Goal: Check status: Check status

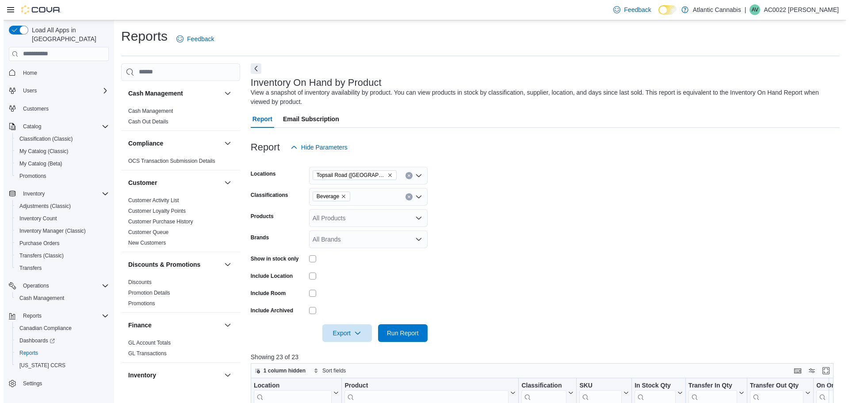
scroll to position [221, 0]
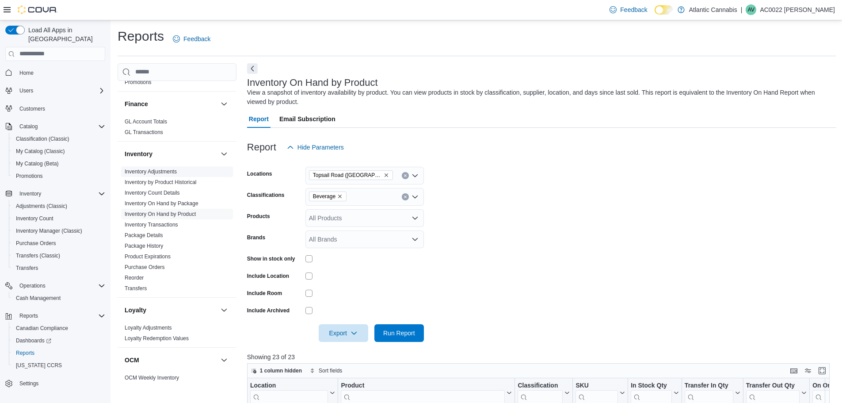
click at [162, 168] on link "Inventory Adjustments" at bounding box center [151, 171] width 52 height 6
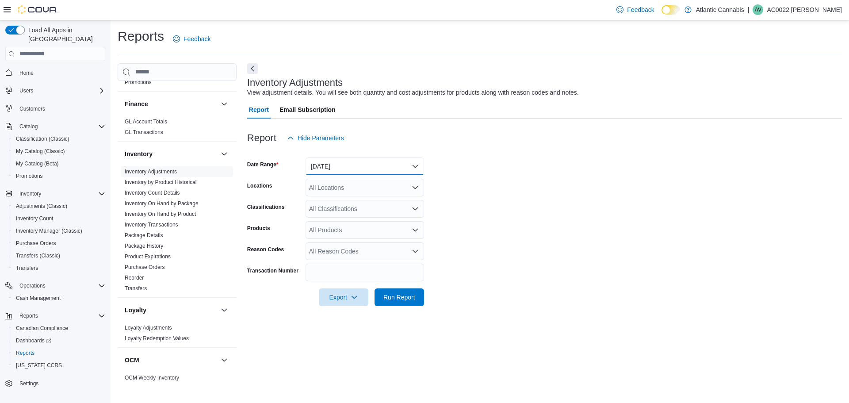
click at [364, 162] on button "[DATE]" at bounding box center [364, 166] width 118 height 18
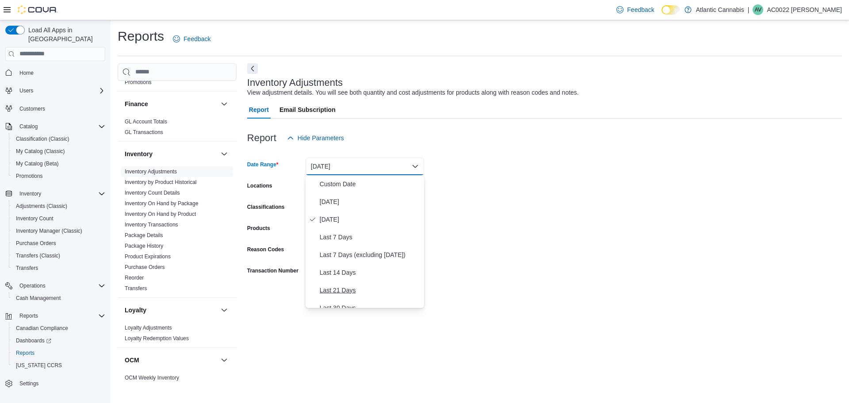
scroll to position [44, 0]
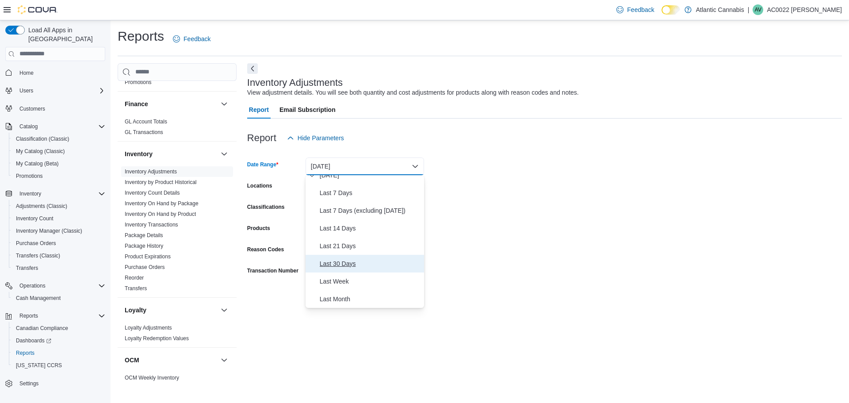
click at [362, 259] on span "Last 30 Days" at bounding box center [370, 263] width 101 height 11
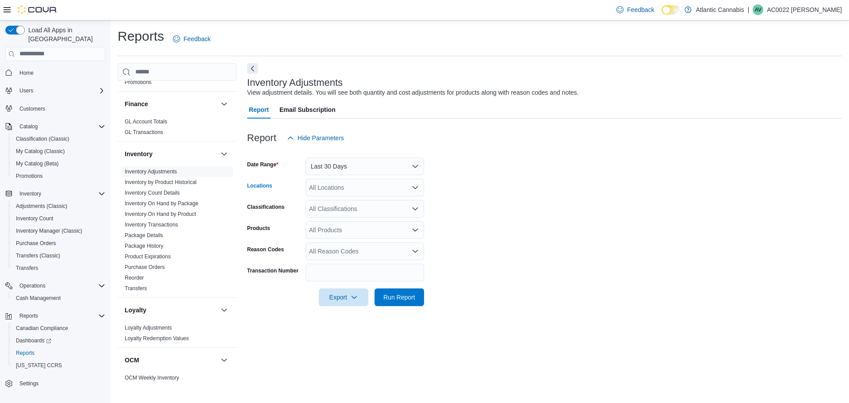
click at [379, 187] on div "All Locations" at bounding box center [364, 188] width 118 height 18
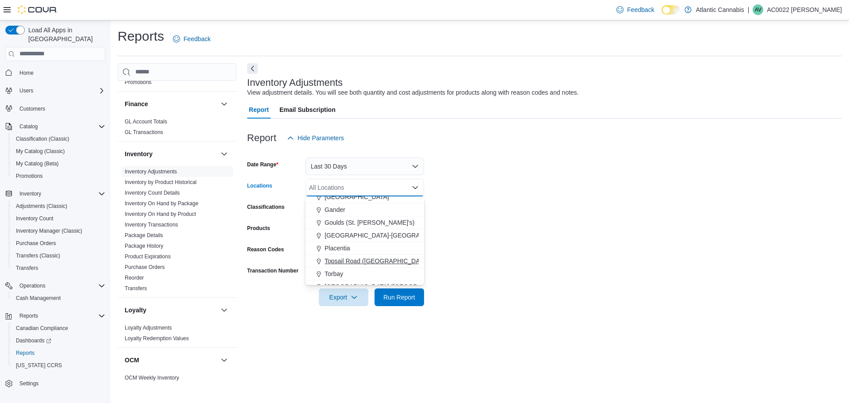
click at [358, 263] on span "Topsail Road ([GEOGRAPHIC_DATA][PERSON_NAME])" at bounding box center [402, 260] width 157 height 9
click at [459, 233] on form "Date Range Last 30 Days Locations [GEOGRAPHIC_DATA] ([GEOGRAPHIC_DATA][PERSON_N…" at bounding box center [544, 226] width 594 height 159
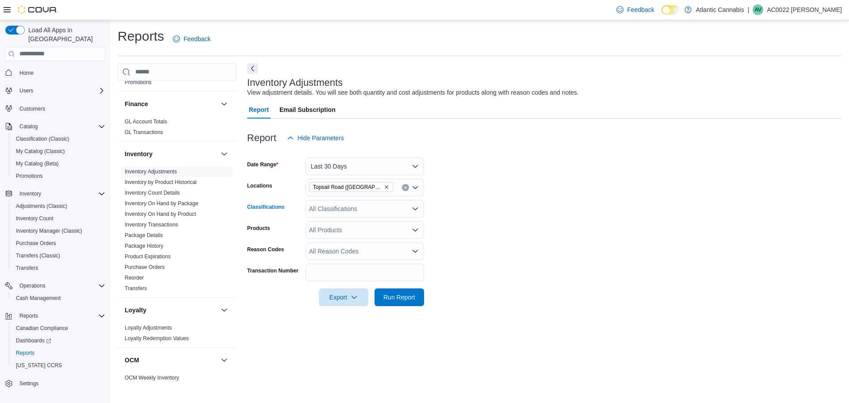
click at [361, 216] on div "All Classifications" at bounding box center [364, 209] width 118 height 18
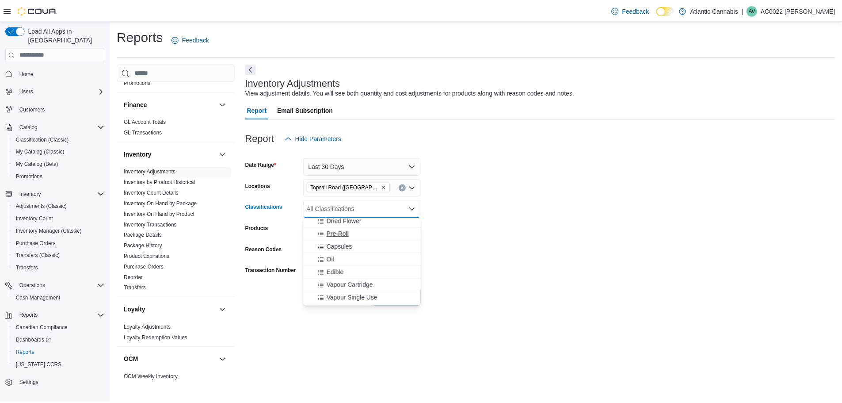
scroll to position [44, 0]
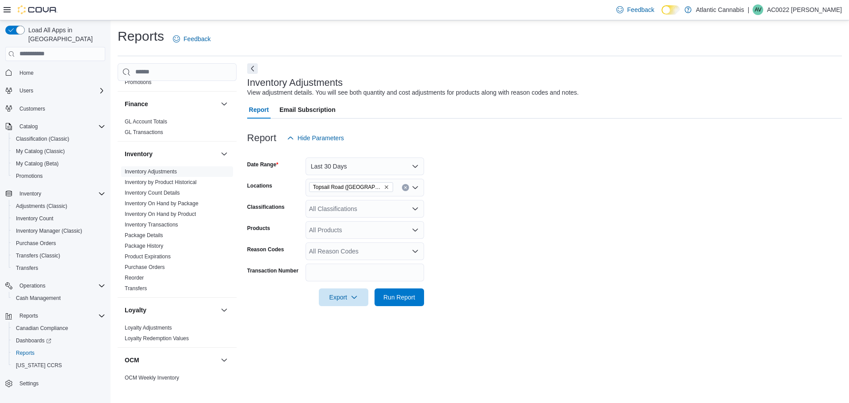
click at [515, 252] on form "Date Range Last 30 Days Locations [GEOGRAPHIC_DATA] (St. John's) Classification…" at bounding box center [544, 226] width 594 height 159
click at [373, 232] on div "All Products" at bounding box center [364, 230] width 118 height 18
type input "*****"
click at [385, 245] on div "TeaPo t Rosin In...ack Tea - 355ml" at bounding box center [365, 244] width 108 height 9
click at [501, 222] on form "Date Range Last 30 Days Locations [GEOGRAPHIC_DATA] ([GEOGRAPHIC_DATA]) Classif…" at bounding box center [544, 226] width 594 height 159
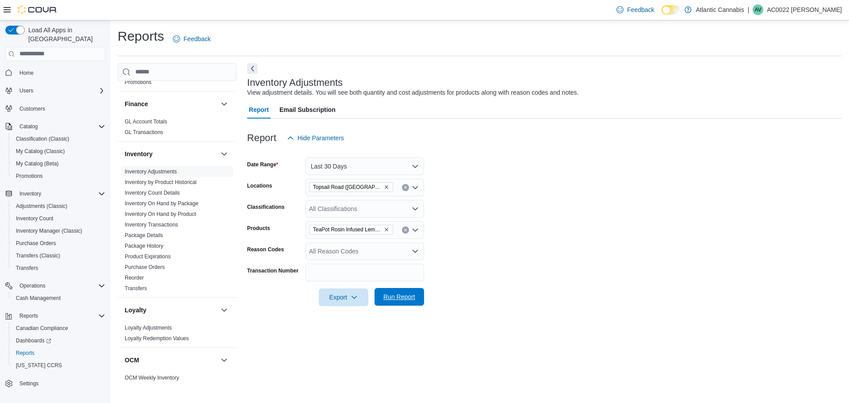
click at [411, 298] on span "Run Report" at bounding box center [399, 296] width 32 height 9
